Goal: Transaction & Acquisition: Purchase product/service

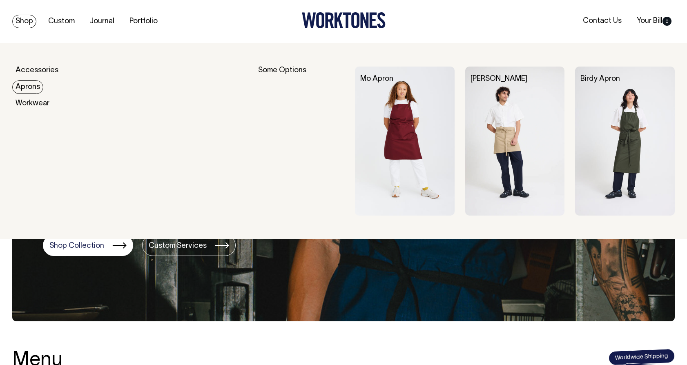
click at [28, 89] on link "Aprons" at bounding box center [27, 86] width 31 height 13
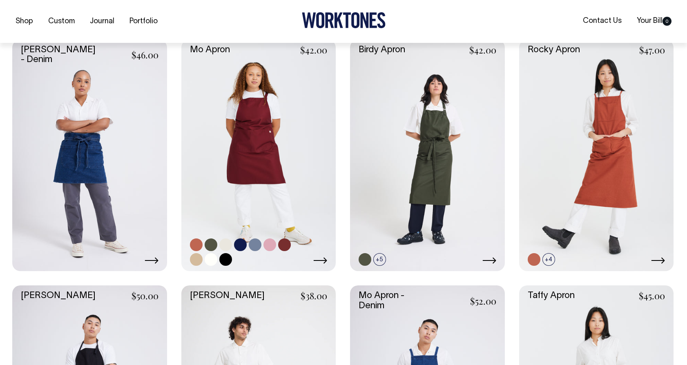
scroll to position [212, 0]
click at [223, 260] on link at bounding box center [225, 259] width 13 height 13
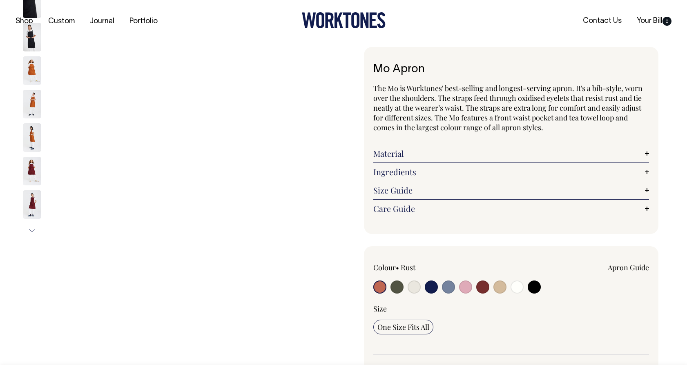
radio input "true"
select select "Black"
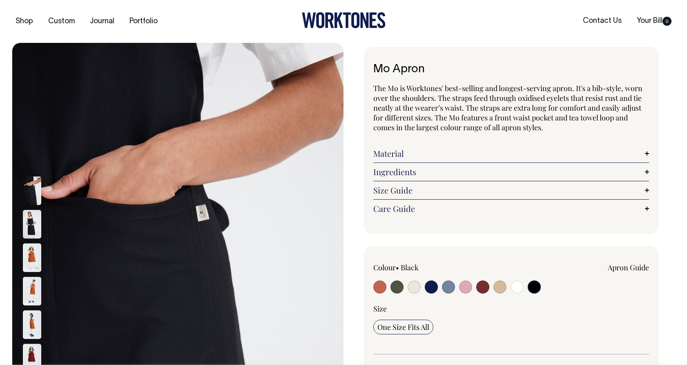
click at [23, 258] on img at bounding box center [32, 257] width 18 height 29
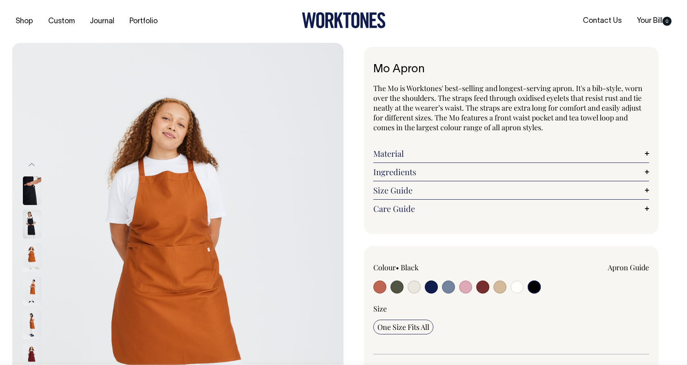
click at [28, 258] on img at bounding box center [32, 257] width 18 height 29
click at [534, 283] on input "radio" at bounding box center [533, 286] width 13 height 13
click at [535, 289] on input "radio" at bounding box center [533, 286] width 13 height 13
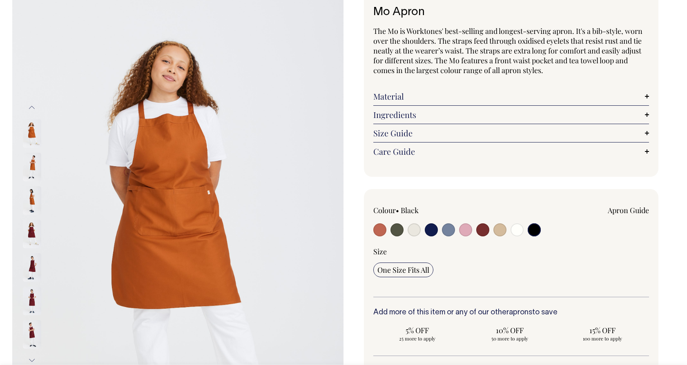
click at [515, 231] on input "radio" at bounding box center [516, 229] width 13 height 13
radio input "true"
select select "Off-White"
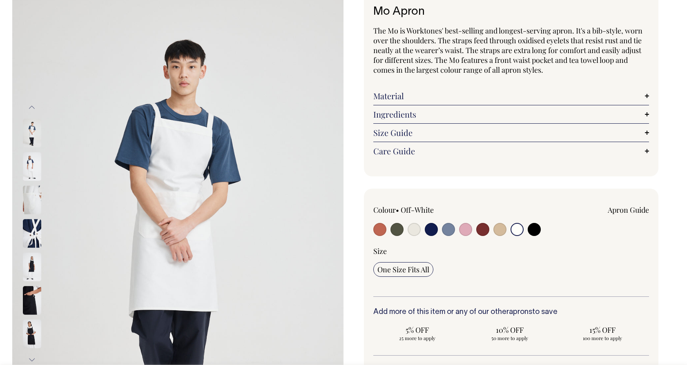
click at [535, 231] on input "radio" at bounding box center [533, 229] width 13 height 13
radio input "true"
select select "Black"
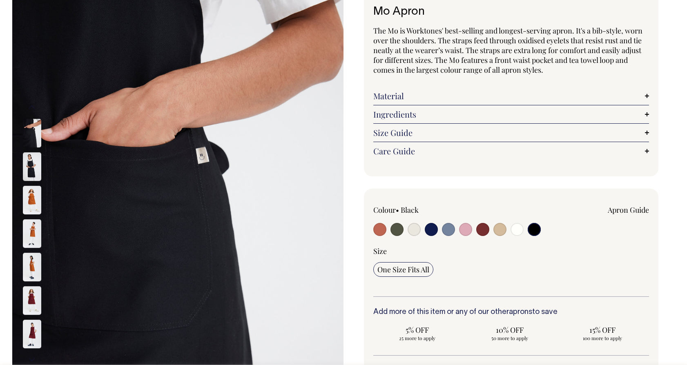
click at [27, 167] on img at bounding box center [32, 166] width 18 height 29
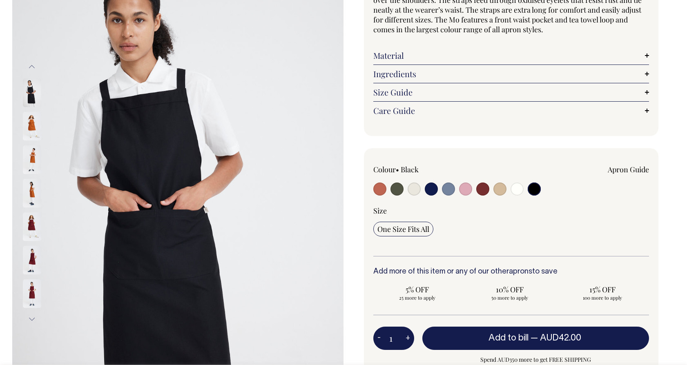
scroll to position [98, 0]
click at [516, 190] on input "radio" at bounding box center [516, 188] width 13 height 13
radio input "true"
select select "Off-White"
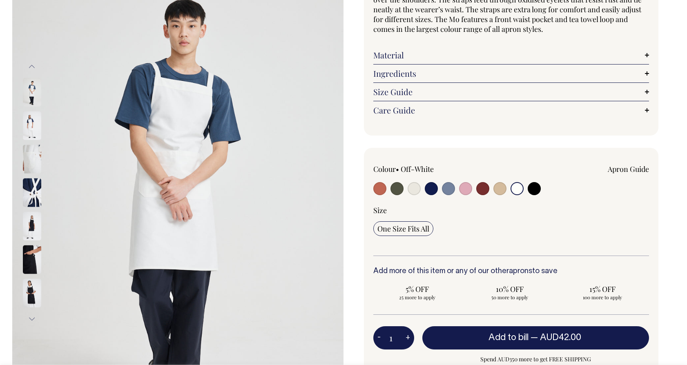
click at [435, 191] on input "radio" at bounding box center [430, 188] width 13 height 13
radio input "true"
select select "Dark Navy"
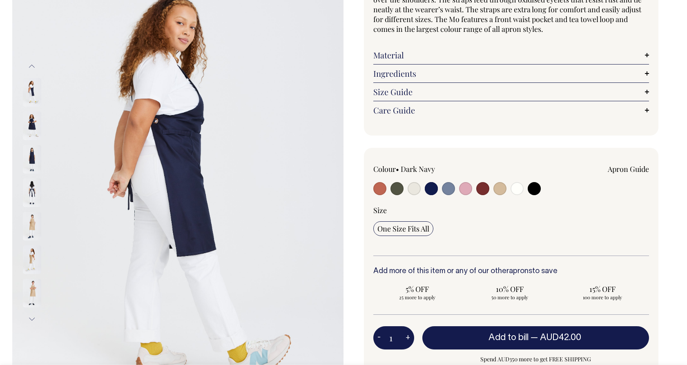
click at [396, 190] on input "radio" at bounding box center [396, 188] width 13 height 13
radio input "true"
select select "Olive"
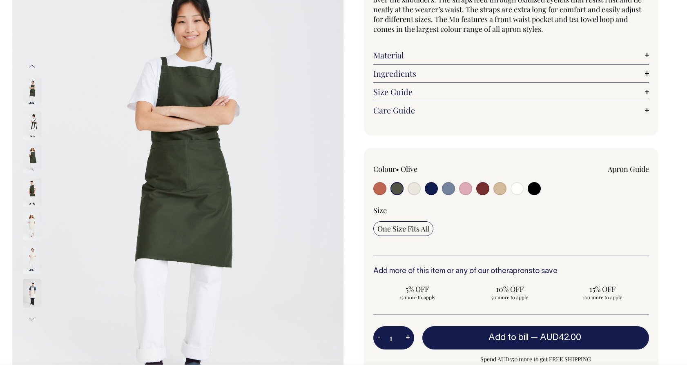
click at [434, 191] on input "radio" at bounding box center [430, 188] width 13 height 13
radio input "true"
select select "Dark Navy"
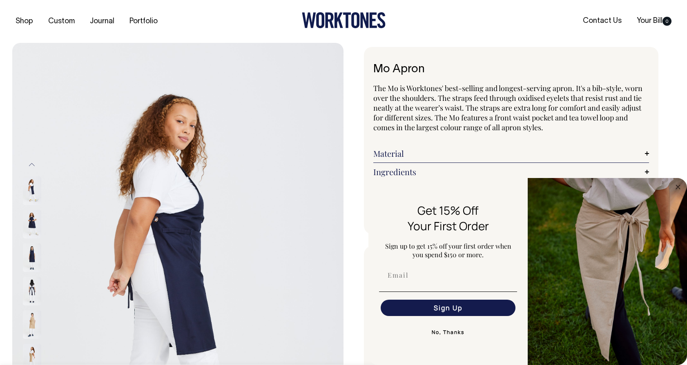
click at [611, 259] on img "FLYOUT Form" at bounding box center [606, 271] width 159 height 187
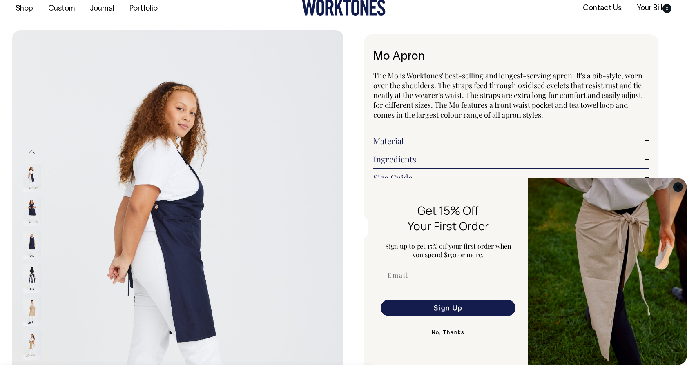
click at [677, 184] on circle "Close dialog" at bounding box center [677, 186] width 9 height 9
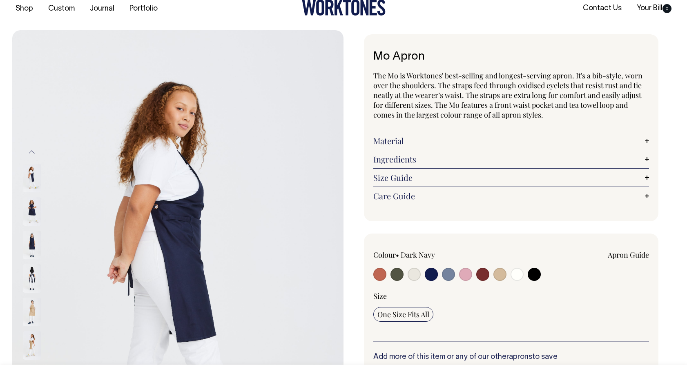
scroll to position [13, 0]
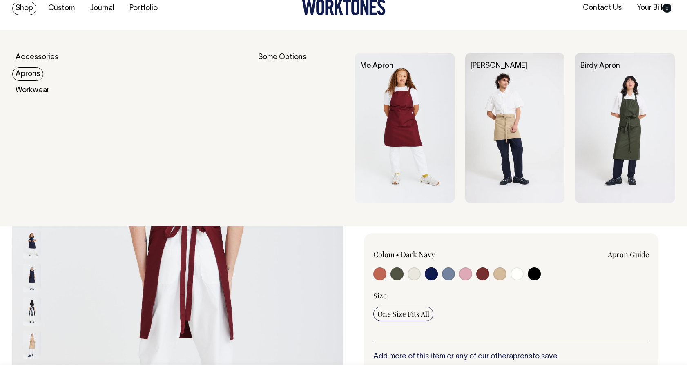
click at [27, 72] on link "Aprons" at bounding box center [27, 73] width 31 height 13
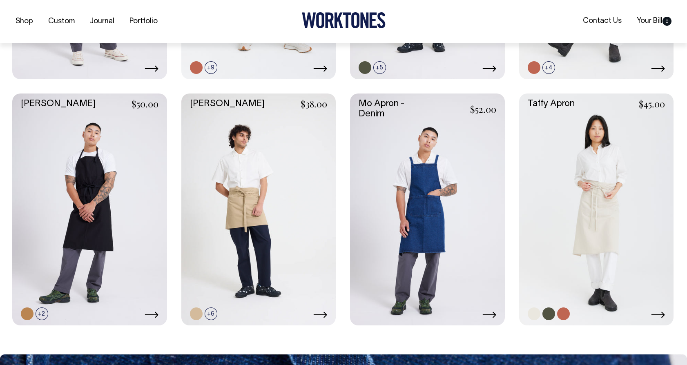
scroll to position [404, 0]
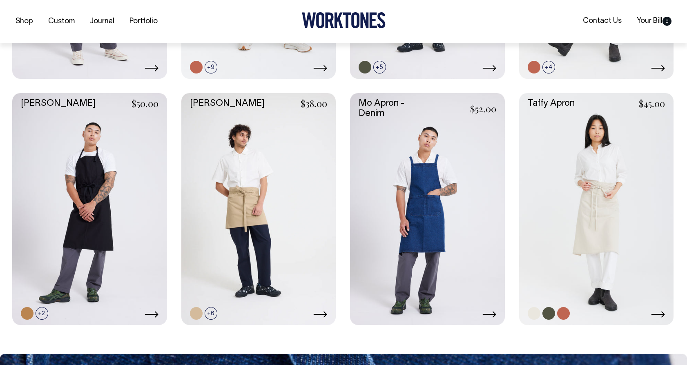
click at [591, 236] on link at bounding box center [596, 209] width 155 height 232
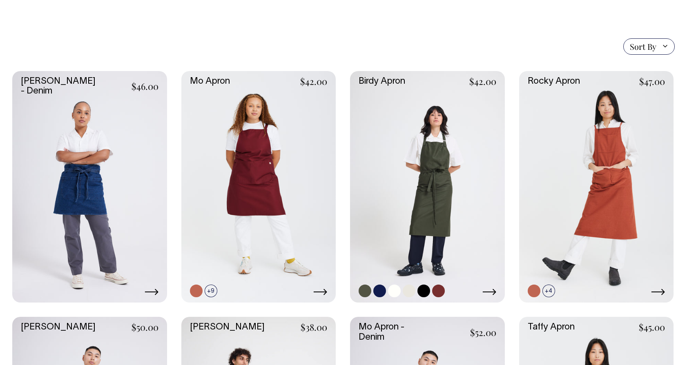
scroll to position [180, 0]
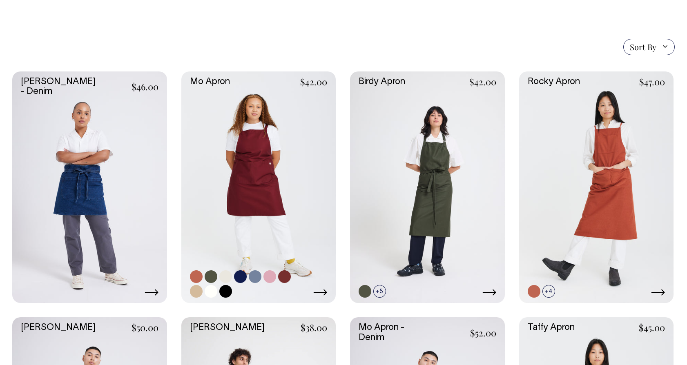
click at [271, 161] on link at bounding box center [258, 187] width 155 height 232
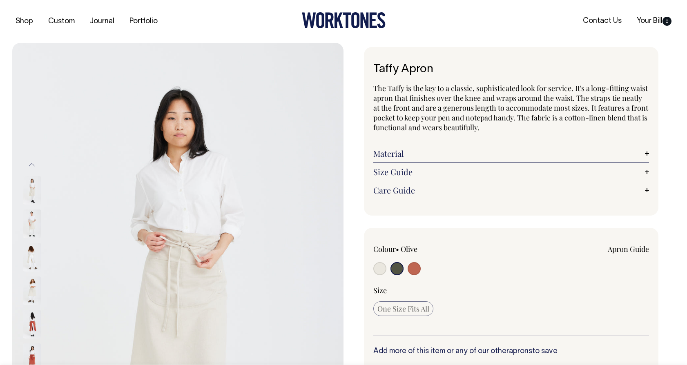
click at [33, 256] on img at bounding box center [32, 257] width 18 height 29
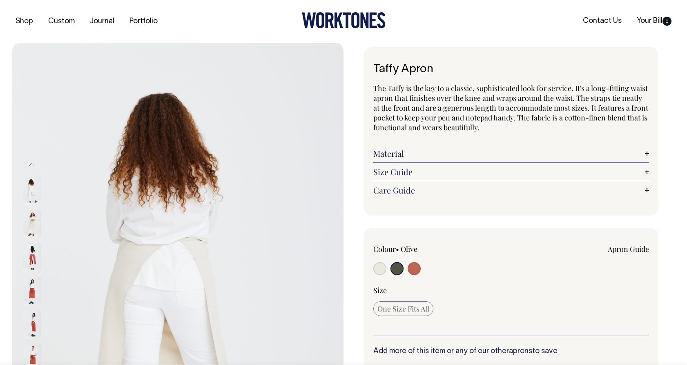
click at [35, 264] on img at bounding box center [32, 257] width 18 height 29
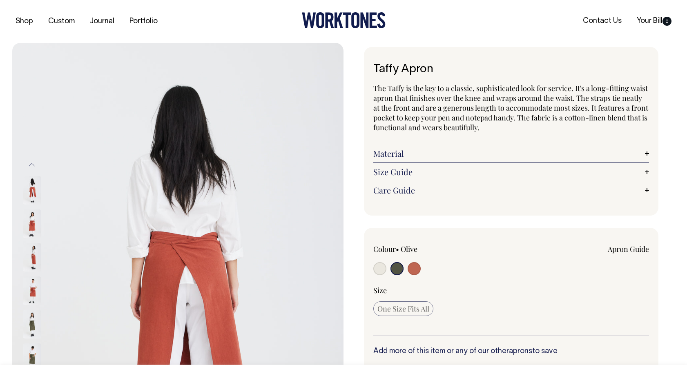
click at [38, 291] on img at bounding box center [32, 291] width 18 height 29
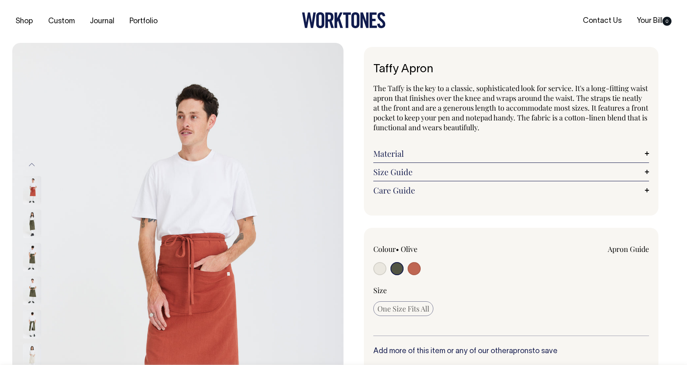
click at [384, 269] on input "radio" at bounding box center [379, 268] width 13 height 13
radio input "true"
radio input "false"
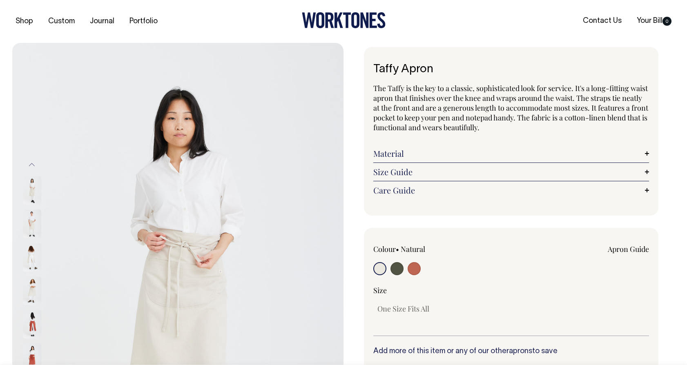
click at [399, 271] on input "radio" at bounding box center [396, 268] width 13 height 13
radio input "true"
select select "Olive"
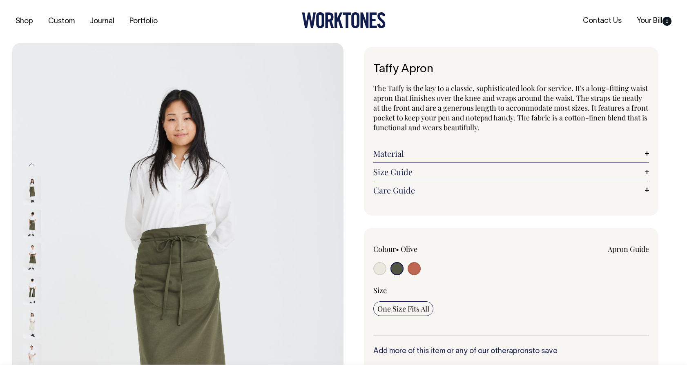
click at [413, 273] on input "radio" at bounding box center [413, 268] width 13 height 13
radio input "true"
select select "Rust"
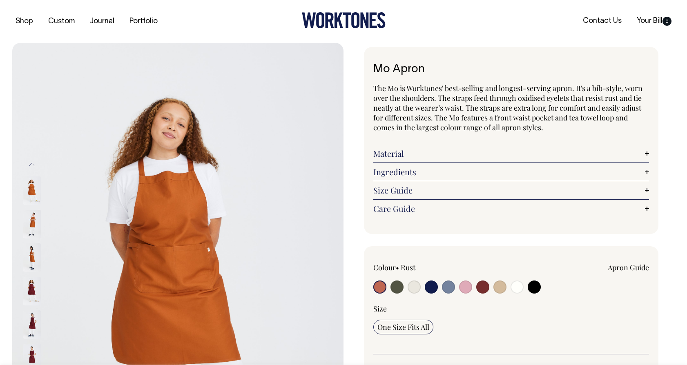
click at [23, 285] on img at bounding box center [32, 291] width 18 height 29
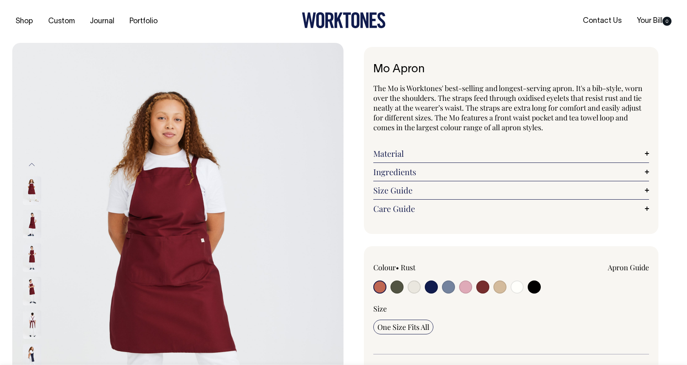
click at [32, 255] on img at bounding box center [32, 257] width 18 height 29
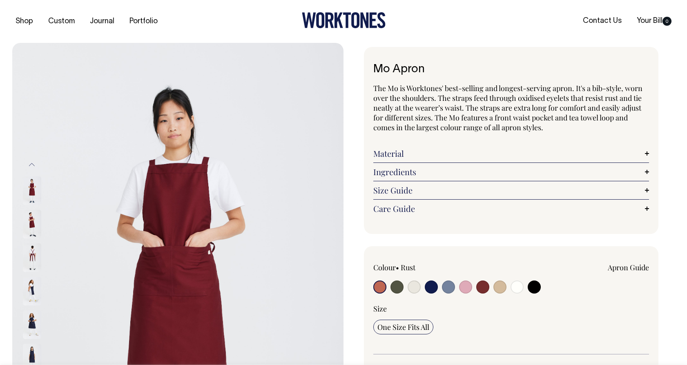
click at [32, 258] on img at bounding box center [32, 257] width 18 height 29
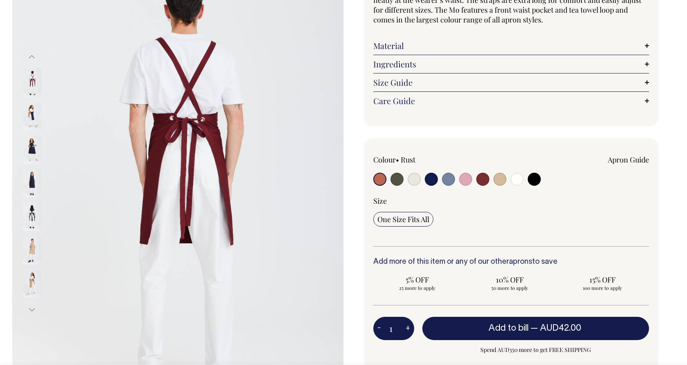
scroll to position [107, 0]
